Goal: Use online tool/utility

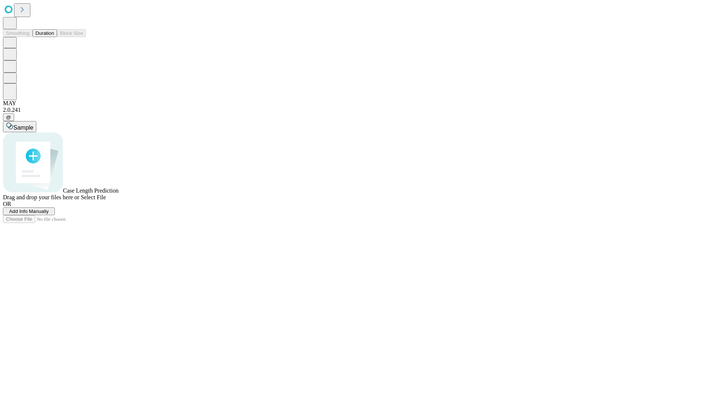
click at [49, 214] on span "Add Info Manually" at bounding box center [29, 212] width 40 height 6
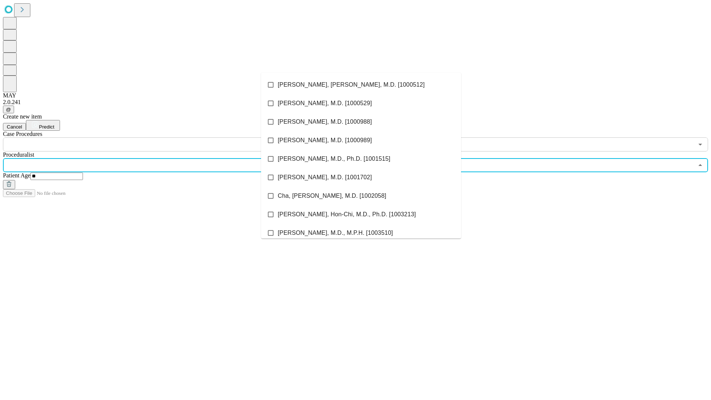
click at [361, 85] on li "[PERSON_NAME], [PERSON_NAME], M.D. [1000512]" at bounding box center [361, 85] width 200 height 19
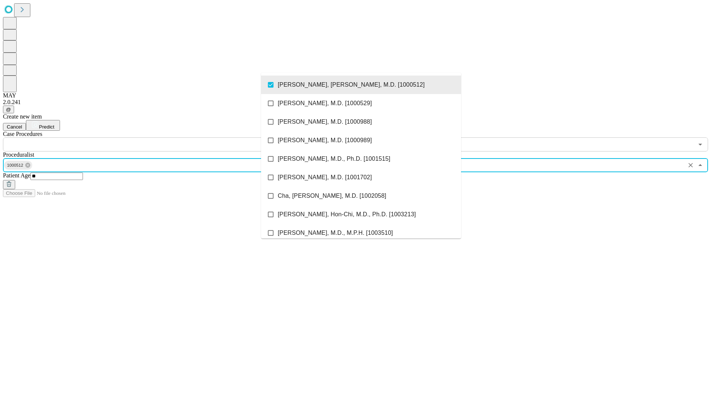
click at [156, 137] on input "text" at bounding box center [348, 144] width 691 height 14
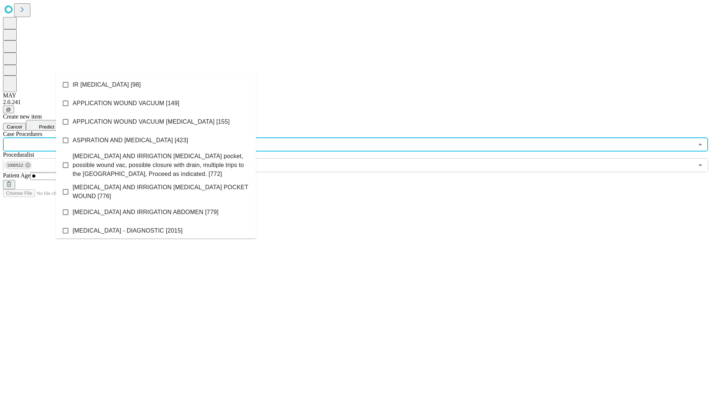
click at [156, 85] on li "IR [MEDICAL_DATA] [98]" at bounding box center [156, 85] width 200 height 19
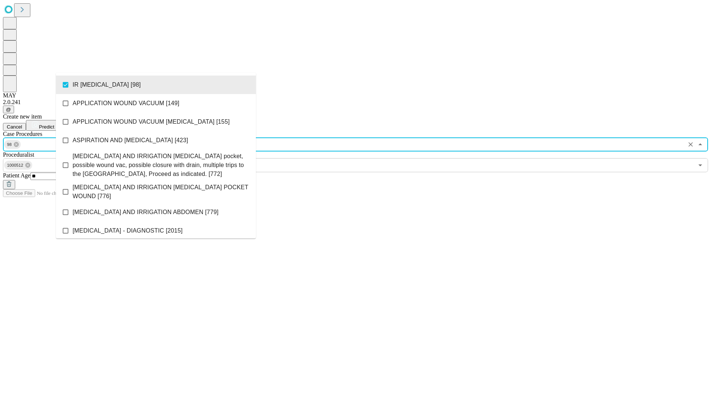
click at [54, 124] on span "Predict" at bounding box center [46, 127] width 15 height 6
